Goal: Navigation & Orientation: Understand site structure

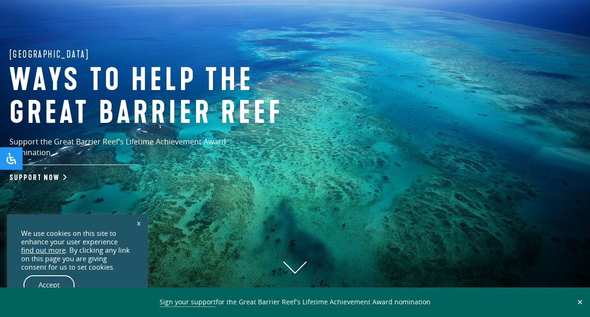
scroll to position [140, 0]
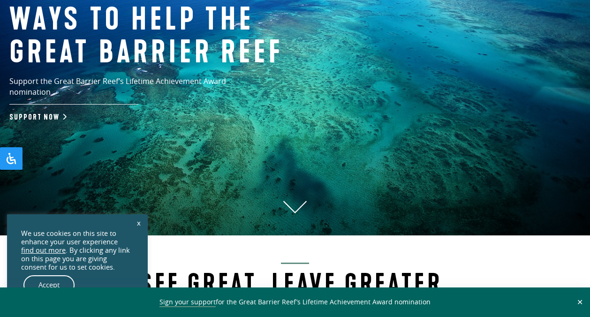
click at [140, 222] on link "x" at bounding box center [138, 222] width 13 height 21
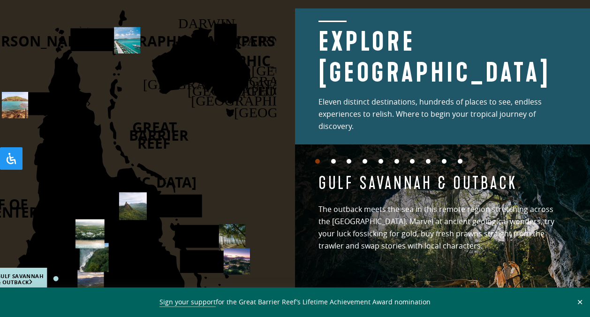
scroll to position [1250, 0]
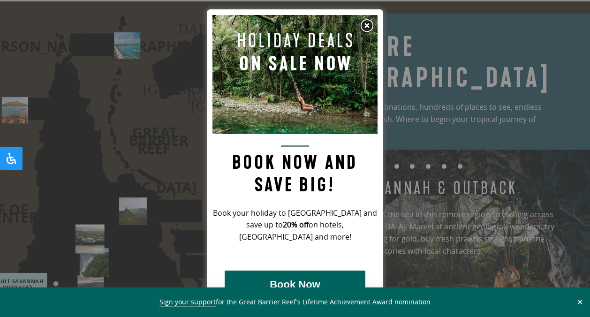
click at [366, 24] on img at bounding box center [367, 26] width 14 height 14
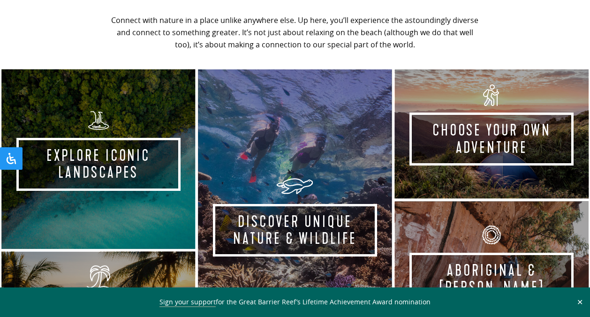
scroll to position [0, 0]
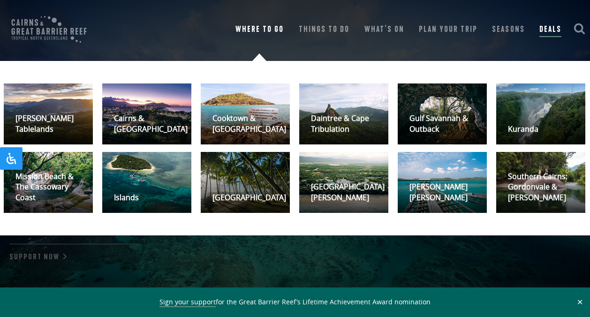
click at [280, 29] on link "Where To Go" at bounding box center [259, 29] width 48 height 13
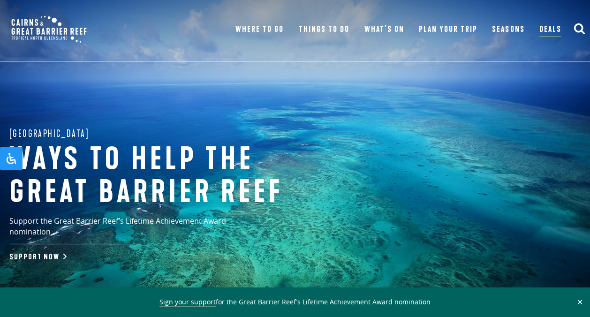
click at [33, 20] on img at bounding box center [49, 29] width 89 height 40
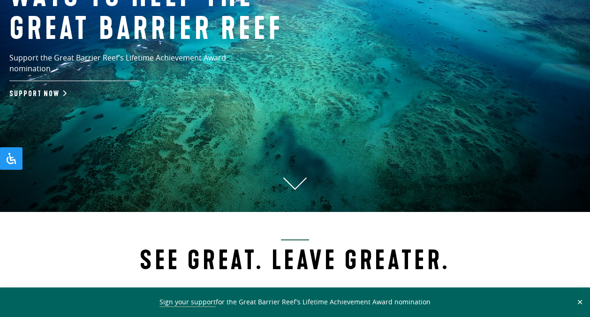
click at [286, 180] on icon at bounding box center [294, 183] width 23 height 13
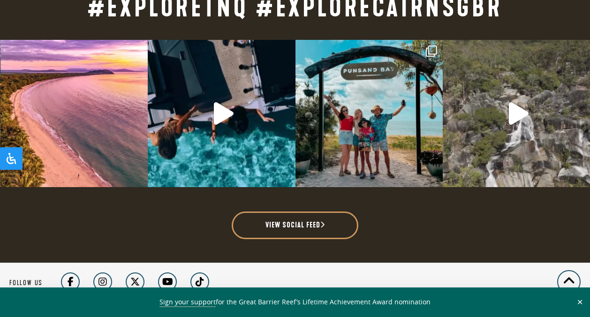
scroll to position [2215, 0]
